Goal: Transaction & Acquisition: Subscribe to service/newsletter

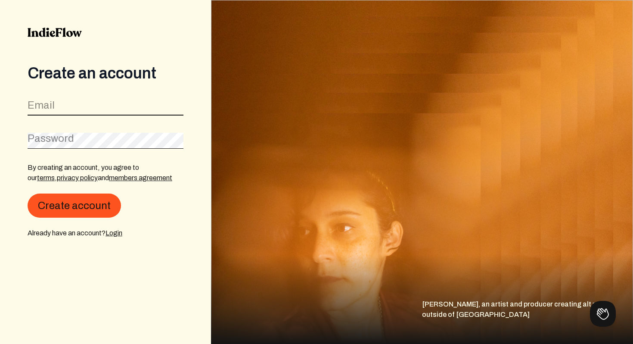
click at [146, 100] on input "email" at bounding box center [106, 107] width 156 height 16
type input "[PERSON_NAME][EMAIL_ADDRESS][DOMAIN_NAME]"
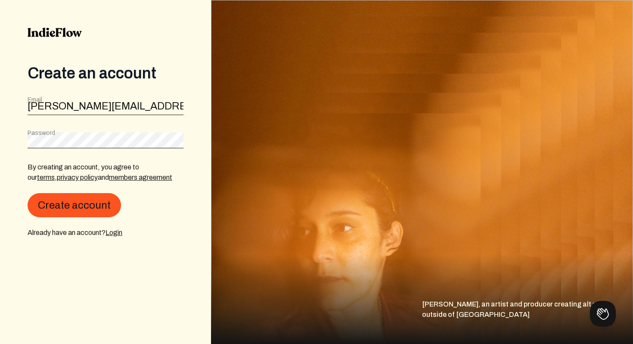
click at [76, 220] on div "By creating an account, you agree to our terms , privacy policy and members agr…" at bounding box center [106, 200] width 156 height 76
click at [87, 207] on button "Create account" at bounding box center [75, 205] width 94 height 24
click at [84, 201] on button "Create account" at bounding box center [75, 205] width 94 height 24
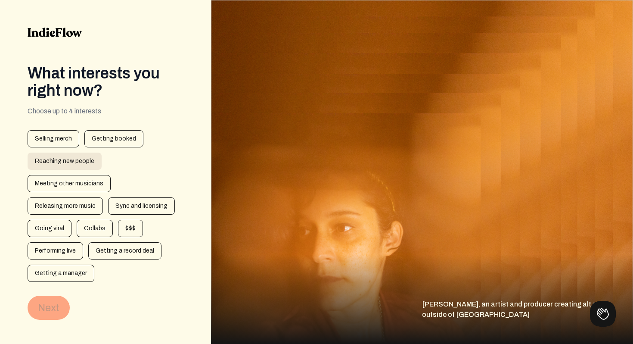
click at [69, 156] on div "Reaching new people" at bounding box center [65, 161] width 74 height 17
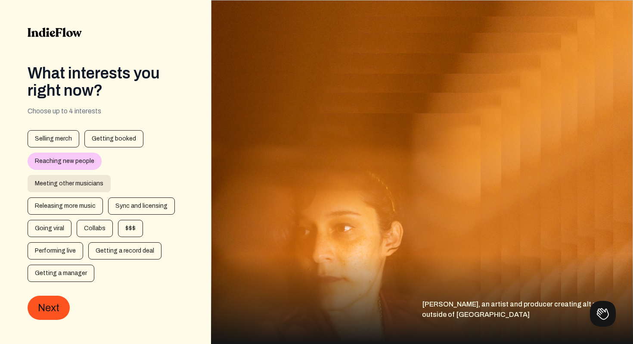
click at [69, 181] on div "Meeting other musicians" at bounding box center [69, 183] width 83 height 17
click at [137, 205] on div "Sync and licensing" at bounding box center [141, 205] width 67 height 17
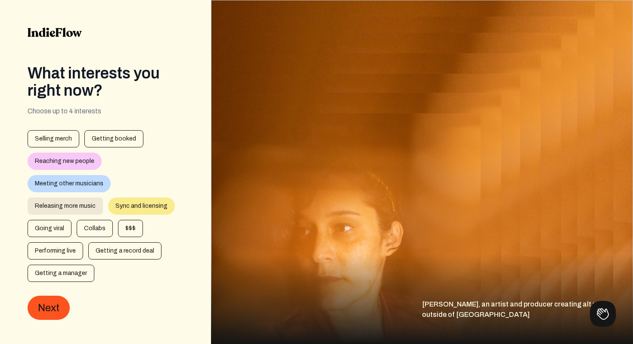
click at [91, 205] on div "Releasing more music" at bounding box center [65, 205] width 75 height 17
click at [61, 227] on div "Going viral" at bounding box center [50, 228] width 44 height 17
click at [92, 234] on div "Collabs" at bounding box center [95, 228] width 36 height 17
click at [69, 172] on div "Selling merch Getting booked Reaching new people Meeting other musicians Releas…" at bounding box center [106, 206] width 156 height 152
click at [68, 166] on div "Reaching new people" at bounding box center [65, 161] width 74 height 17
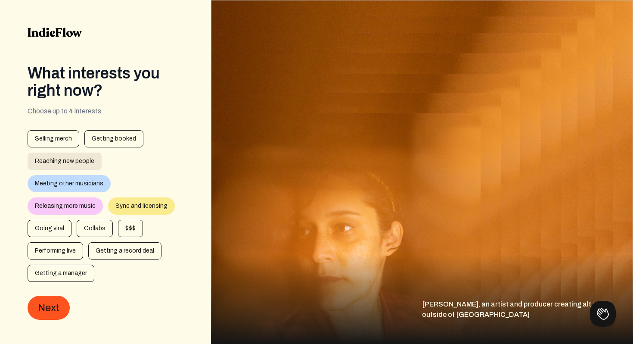
click at [73, 162] on div "Reaching new people" at bounding box center [65, 161] width 74 height 17
click at [77, 186] on div "Meeting other musicians" at bounding box center [69, 183] width 83 height 17
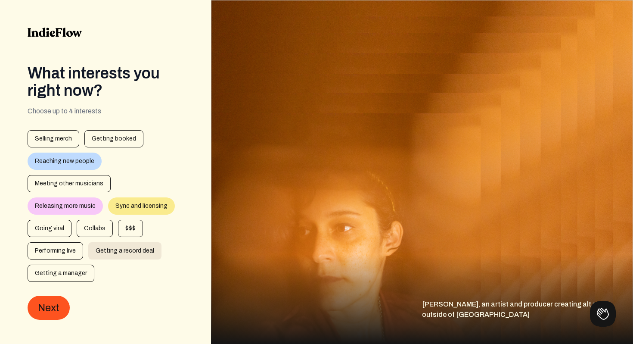
click at [114, 248] on div "Getting a record deal" at bounding box center [124, 250] width 73 height 17
click at [75, 206] on div "Releasing more music" at bounding box center [65, 205] width 75 height 17
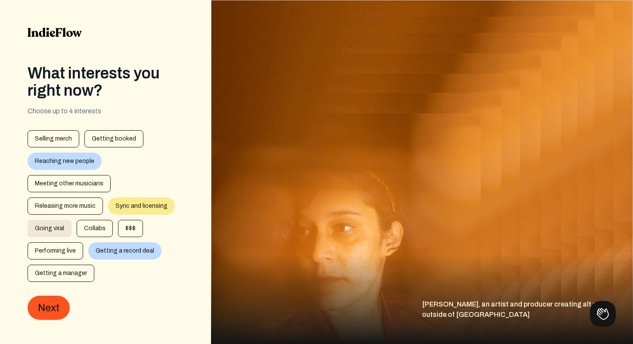
click at [56, 228] on div "Going viral" at bounding box center [50, 228] width 44 height 17
click at [54, 310] on button "Next" at bounding box center [49, 308] width 42 height 24
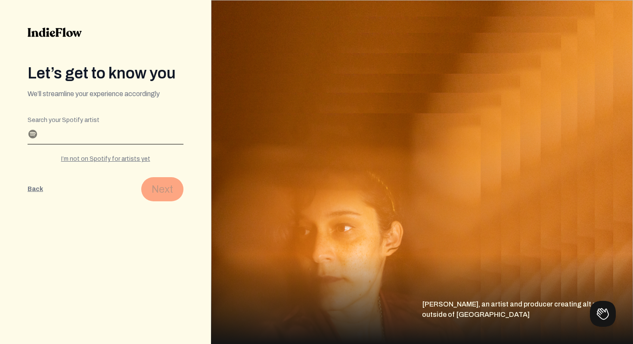
click at [110, 135] on input "Search your Spotify artist" at bounding box center [106, 137] width 156 height 14
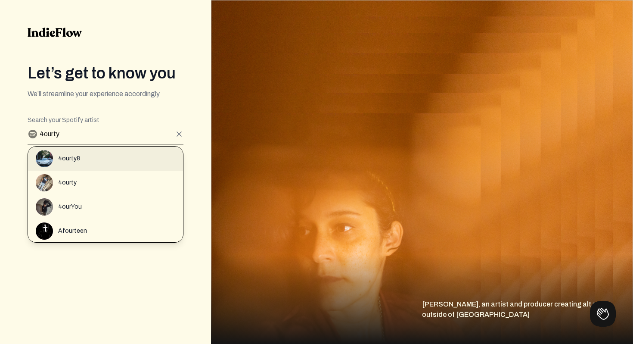
type input "4ourty"
click at [70, 153] on div "4ourty8" at bounding box center [109, 158] width 147 height 17
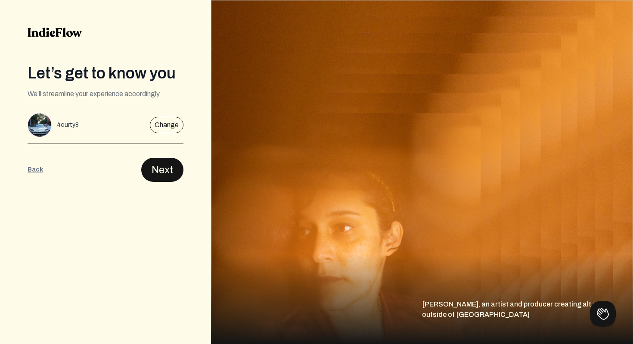
click at [145, 166] on button "Next" at bounding box center [162, 170] width 42 height 24
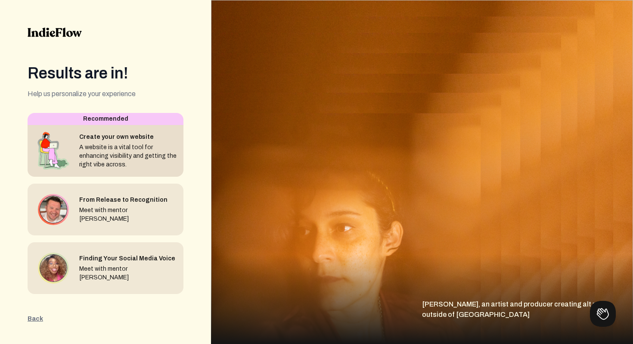
click at [159, 155] on div "A website is a vital tool for enhancing visibility and getting the right vibe a…" at bounding box center [127, 156] width 97 height 26
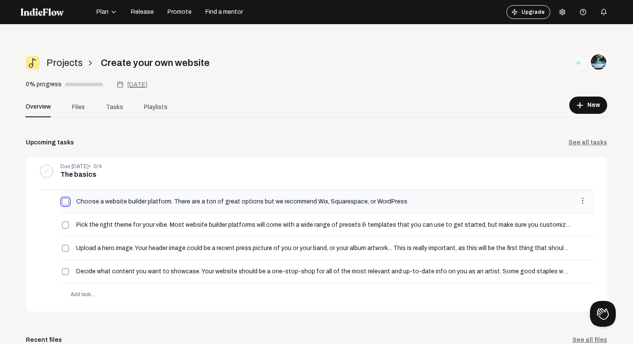
click at [67, 202] on input "checkbox" at bounding box center [65, 201] width 7 height 7
checkbox input "true"
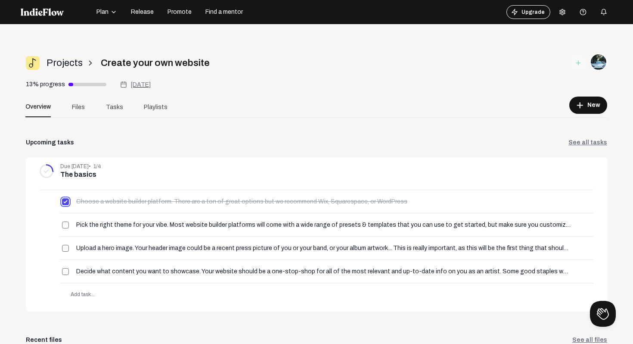
click at [67, 202] on input "checkbox" at bounding box center [65, 201] width 7 height 7
checkbox input "false"
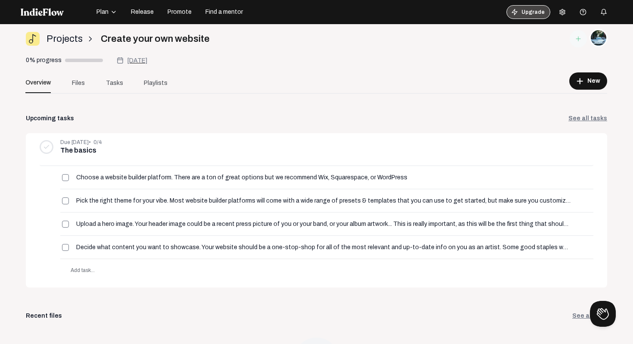
click at [528, 11] on button "Upgrade" at bounding box center [529, 12] width 44 height 14
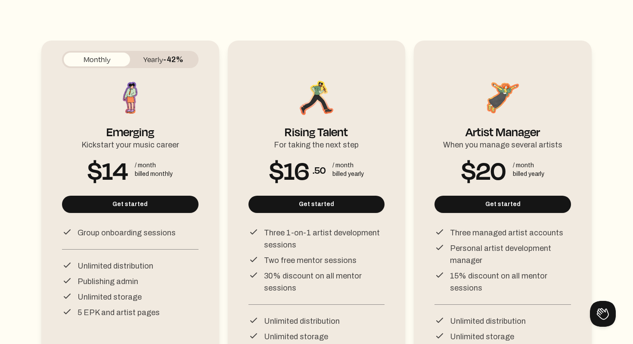
scroll to position [87, 0]
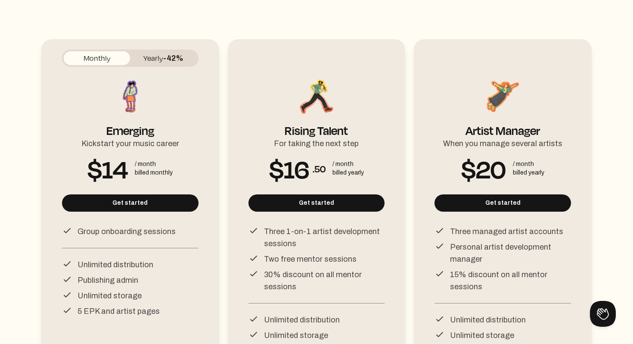
click at [178, 55] on span "-42%" at bounding box center [173, 58] width 20 height 9
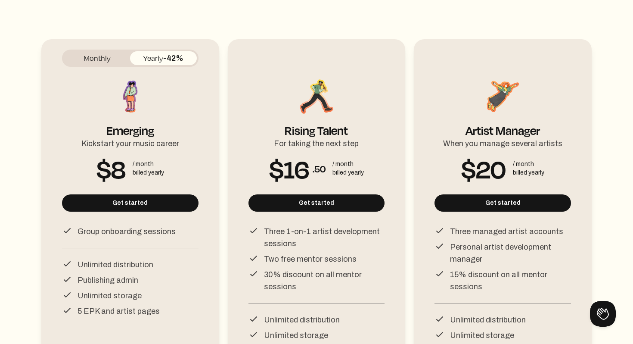
click at [178, 55] on span "-42%" at bounding box center [173, 58] width 20 height 9
click at [109, 58] on button "Monthly" at bounding box center [97, 58] width 66 height 14
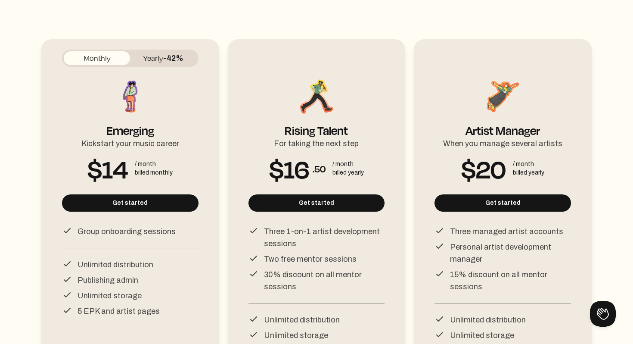
click at [157, 58] on button "Yearly -42%" at bounding box center [163, 58] width 66 height 14
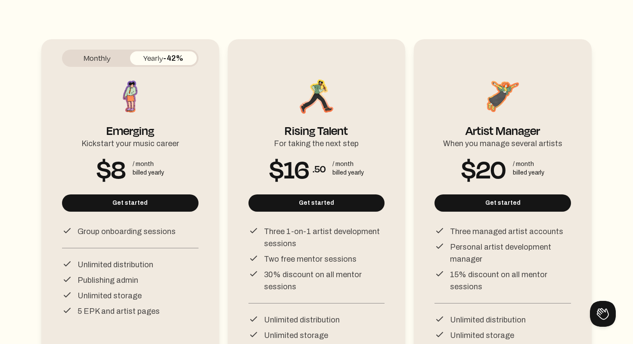
click at [100, 58] on button "Monthly" at bounding box center [97, 58] width 66 height 14
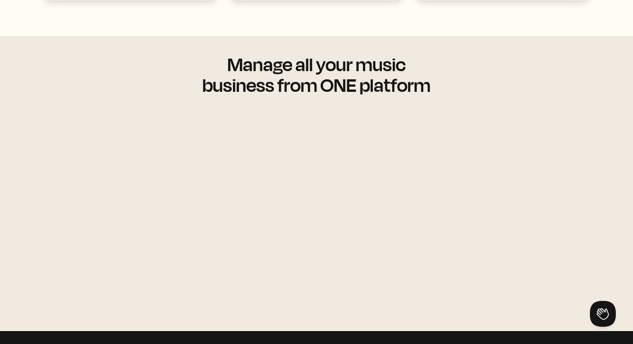
scroll to position [532, 0]
